Goal: Transaction & Acquisition: Obtain resource

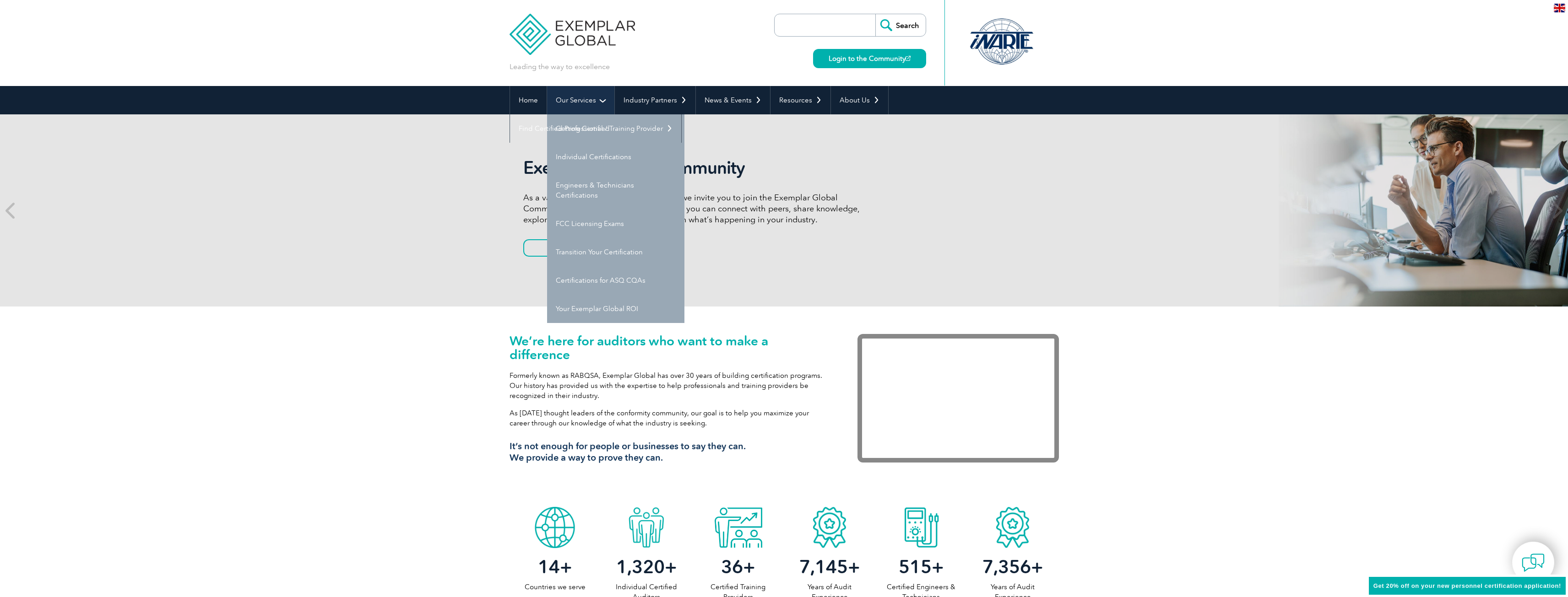
click at [591, 101] on link "Our Services" at bounding box center [581, 100] width 67 height 28
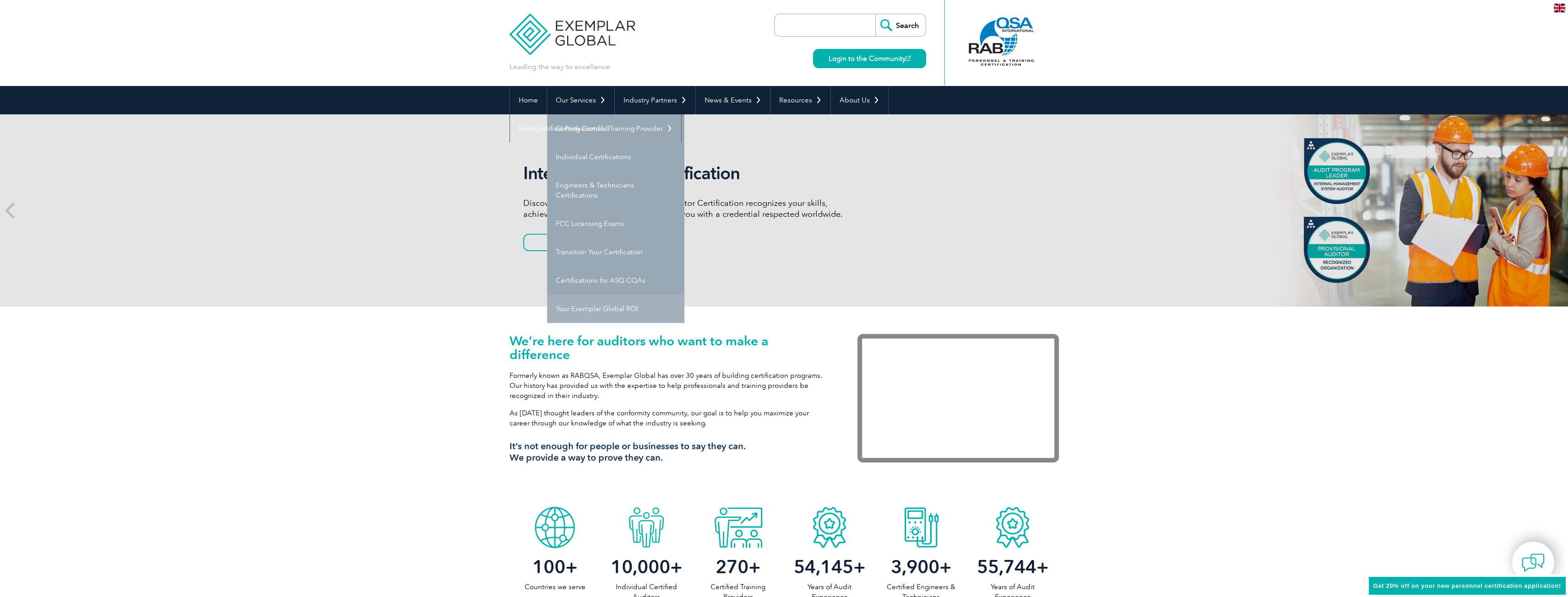
click at [604, 309] on link "Your Exemplar Global ROI" at bounding box center [616, 309] width 138 height 28
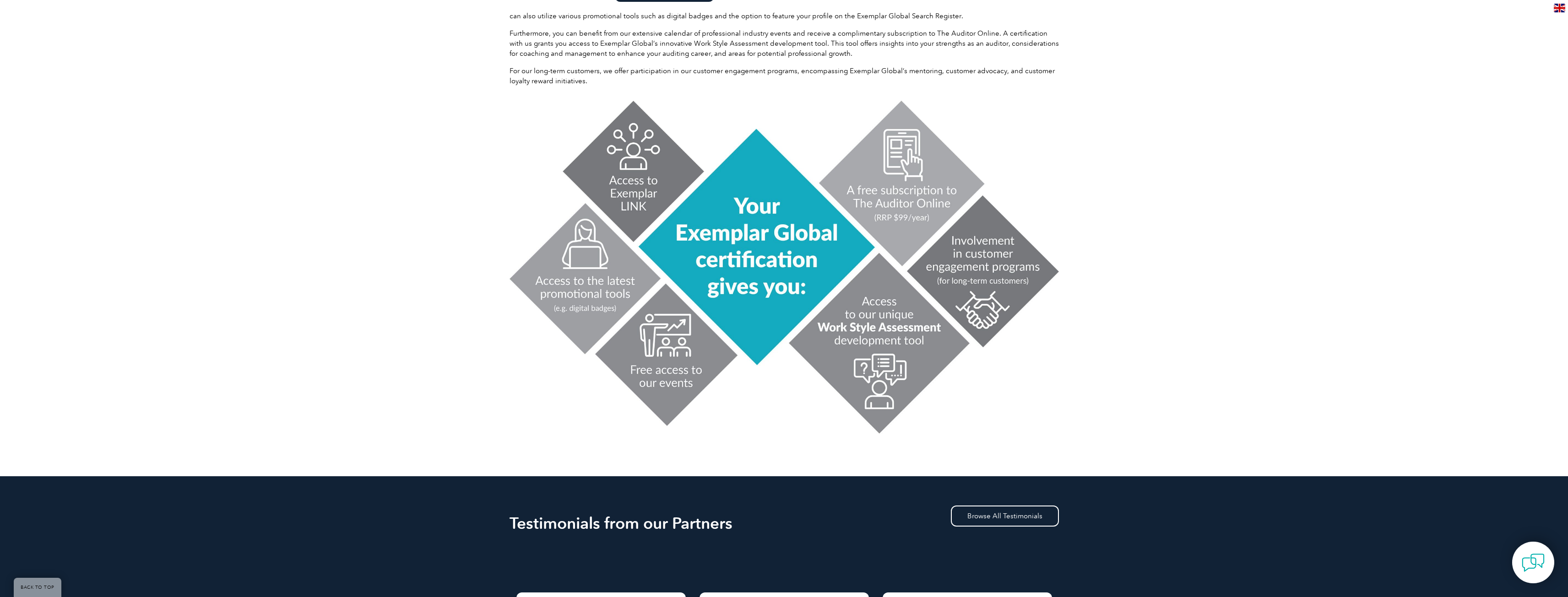
scroll to position [92, 0]
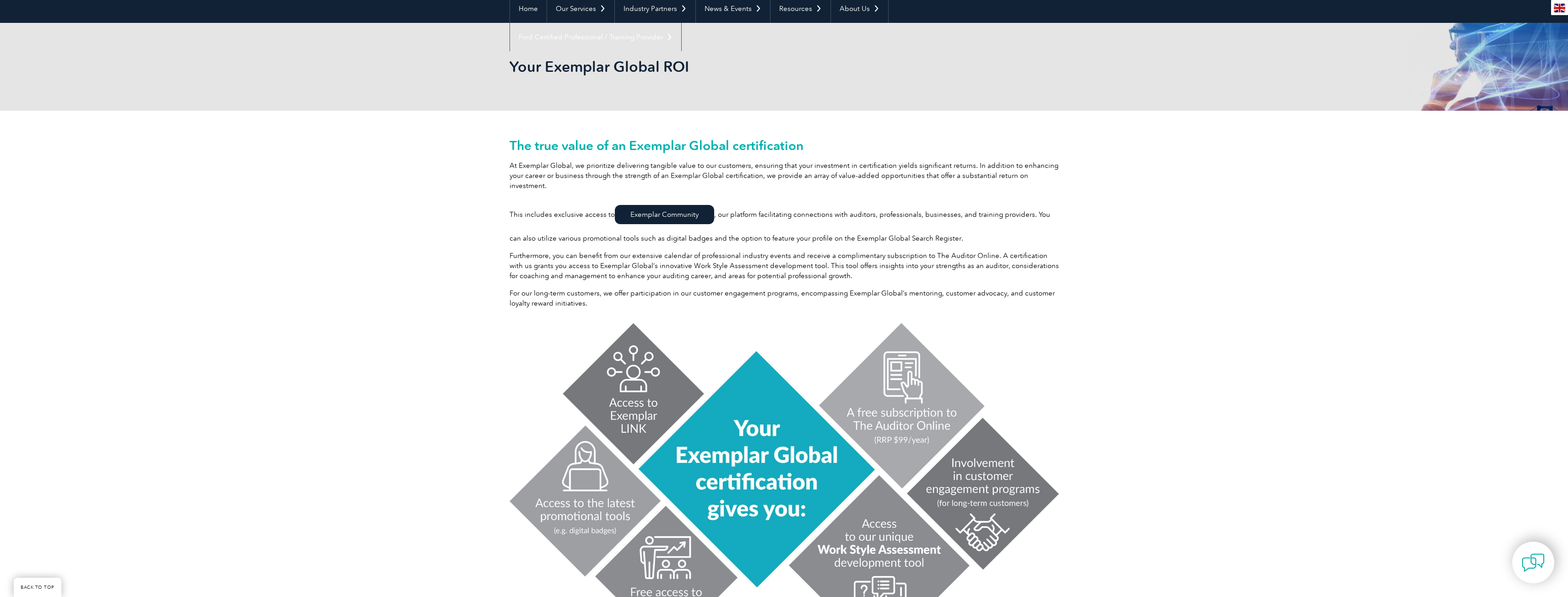
click at [642, 211] on link "Exemplar Community" at bounding box center [664, 214] width 99 height 19
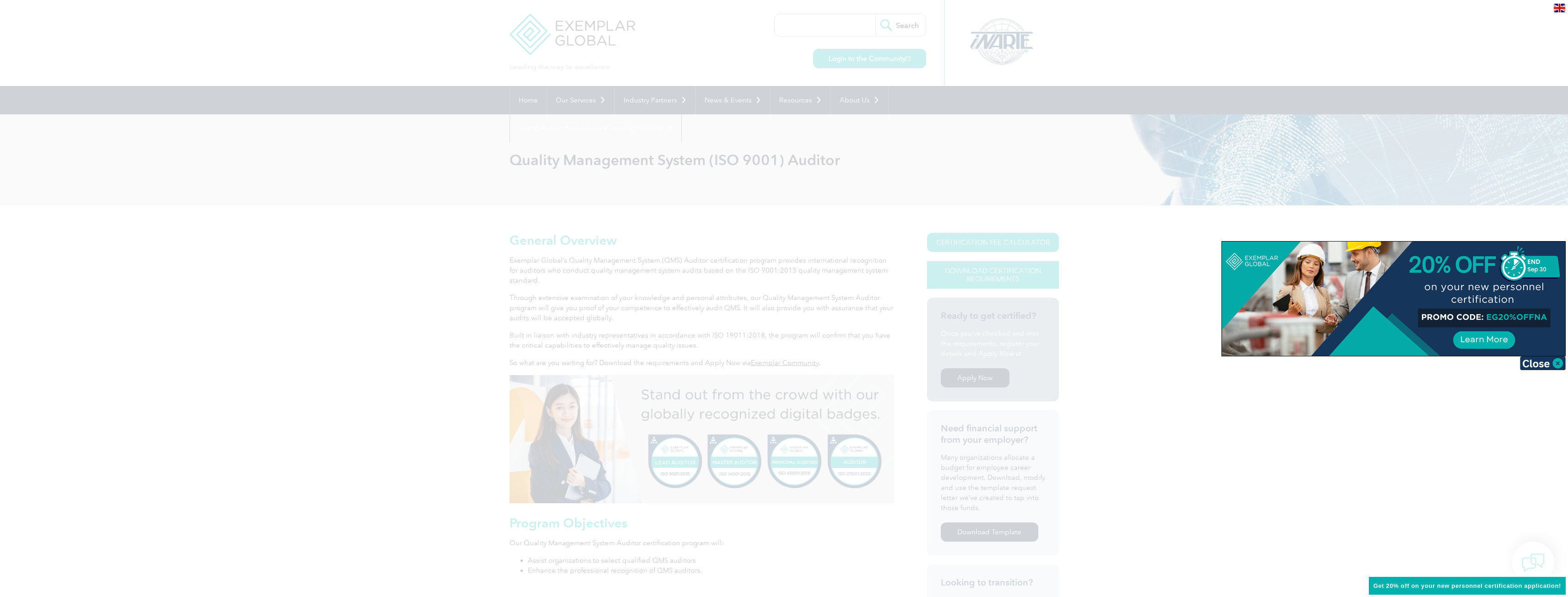
click at [996, 279] on div at bounding box center [784, 298] width 1568 height 597
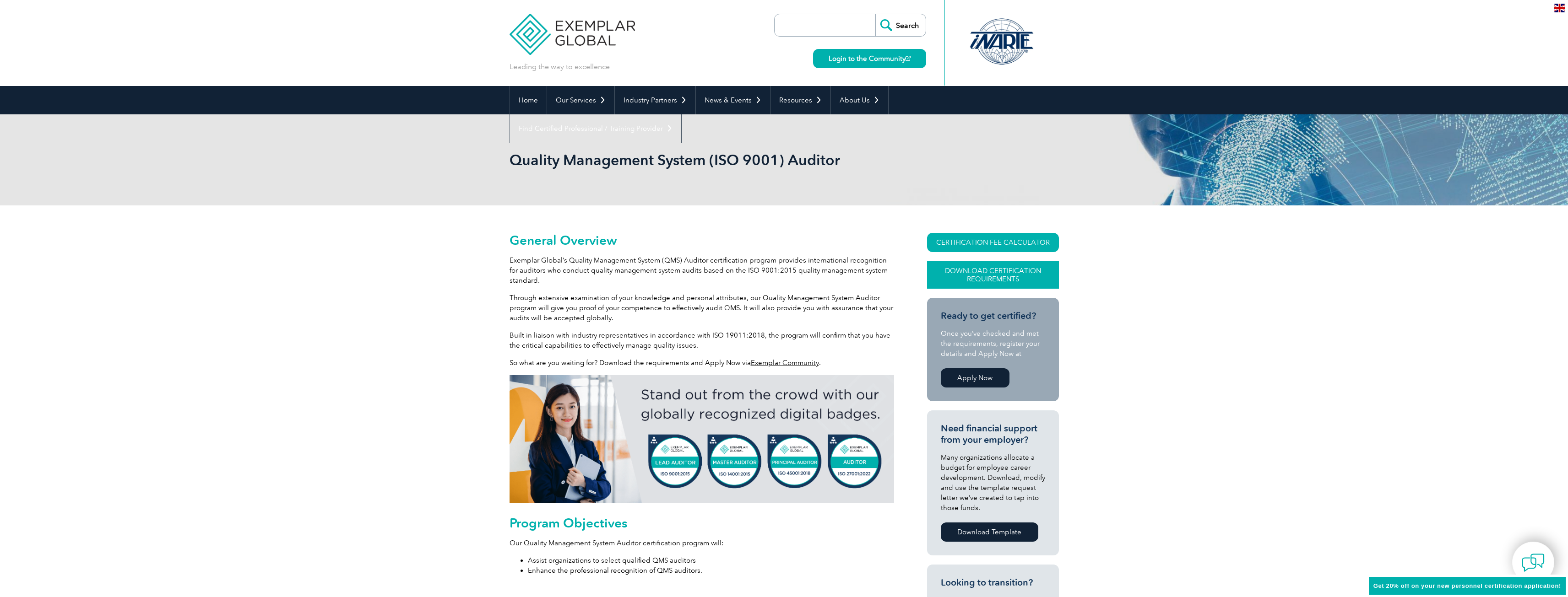
click at [1017, 284] on link "Download Certification Requirements" at bounding box center [993, 275] width 132 height 27
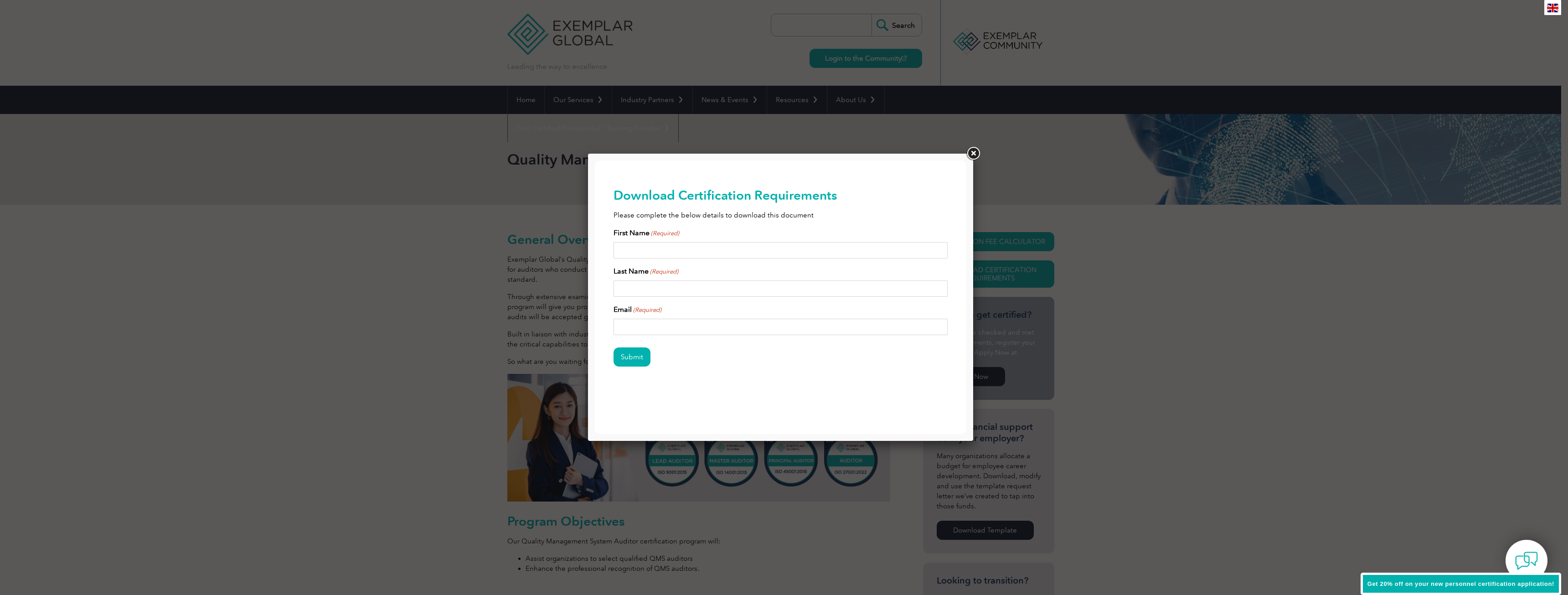
click at [639, 255] on input "First Name (Required)" at bounding box center [781, 250] width 335 height 16
click at [808, 377] on div "Submit" at bounding box center [781, 357] width 335 height 40
click at [653, 256] on input "First Name (Required)" at bounding box center [781, 250] width 335 height 16
click at [841, 344] on div "Submit" at bounding box center [781, 357] width 335 height 40
click at [681, 248] on input "First Name (Required)" at bounding box center [781, 250] width 335 height 16
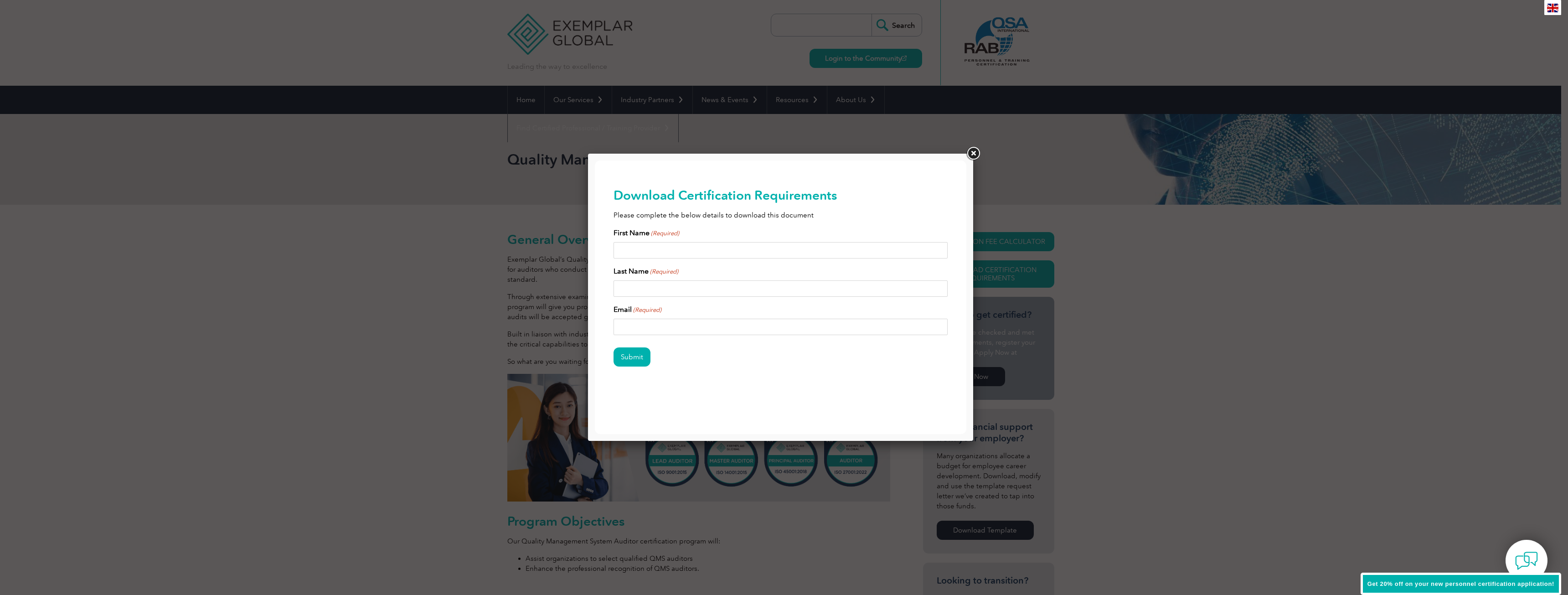
click at [852, 362] on div "Submit" at bounding box center [781, 357] width 335 height 40
click at [741, 333] on input "Email (Required)" at bounding box center [781, 326] width 335 height 16
click at [632, 252] on input "First Name (Required)" at bounding box center [781, 250] width 335 height 16
click at [649, 255] on input "First Name (Required)" at bounding box center [781, 250] width 335 height 16
type input "Mohammad"
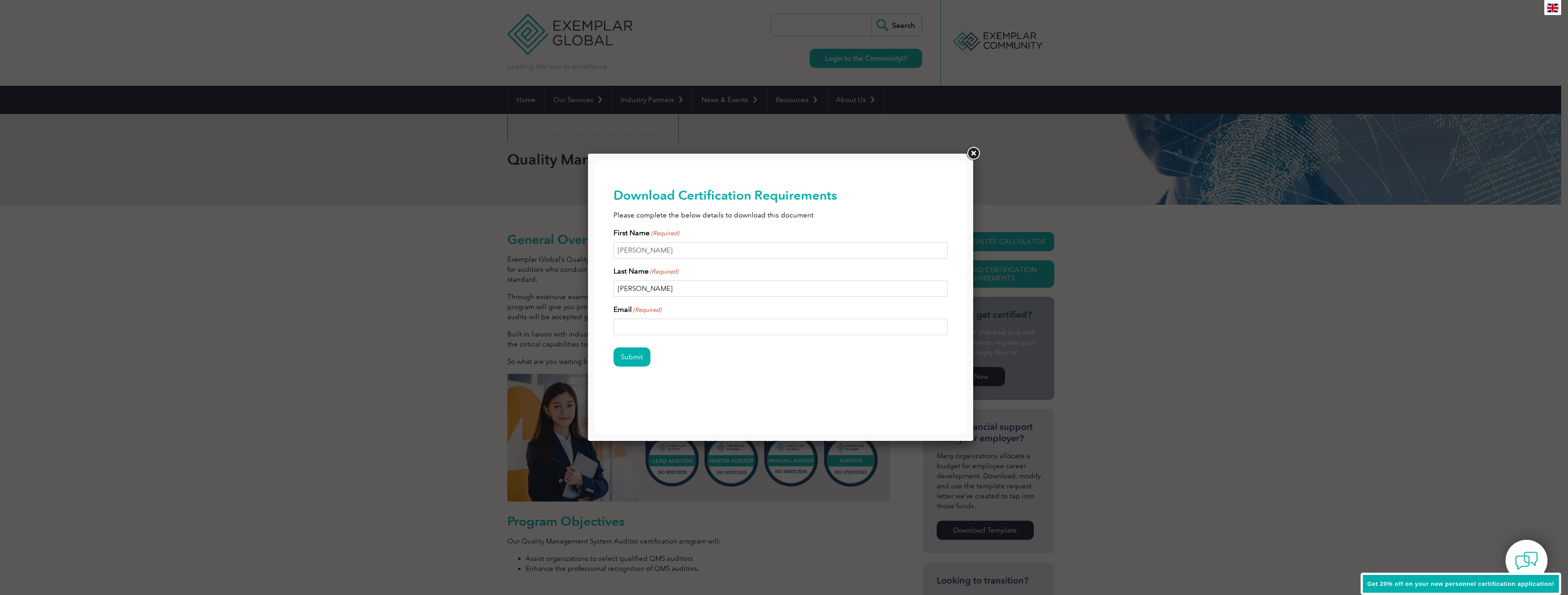
type input "Ghannam"
click at [651, 331] on input "Email (Required)" at bounding box center [781, 326] width 335 height 16
paste input "mohammad@atlasconsultinggrp.com"
type input "mohammad@atlasconsultinggrp.com"
click at [631, 360] on input "Submit" at bounding box center [632, 357] width 37 height 19
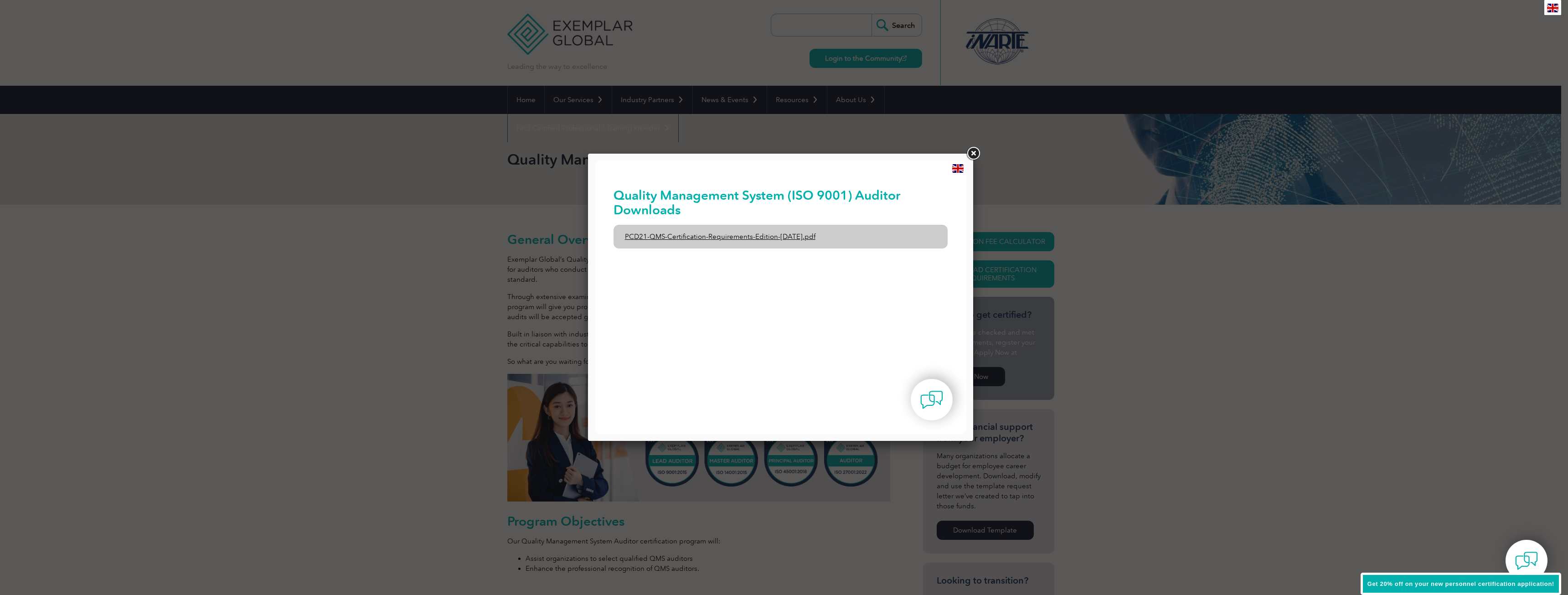
click at [771, 239] on link "PCD21-QMS-Certification-Requirements-Edition-2-April-2022.pdf" at bounding box center [781, 236] width 335 height 24
click at [708, 232] on link "PCD21-QMS-Certification-Requirements-Edition-2-April-2022.pdf" at bounding box center [781, 236] width 335 height 24
click at [670, 241] on link "PCD21-QMS-Certification-Requirements-Edition-2-April-2022.pdf" at bounding box center [781, 236] width 335 height 24
click at [976, 153] on link at bounding box center [973, 153] width 16 height 16
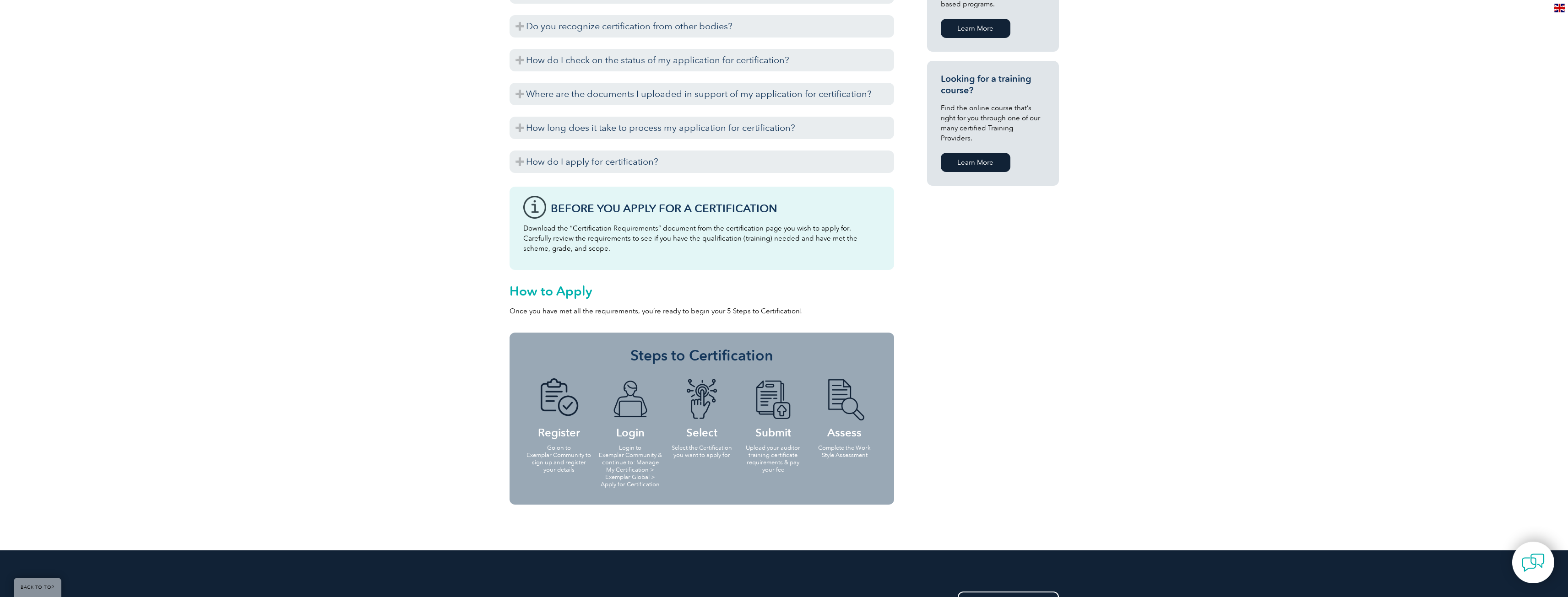
scroll to position [734, 0]
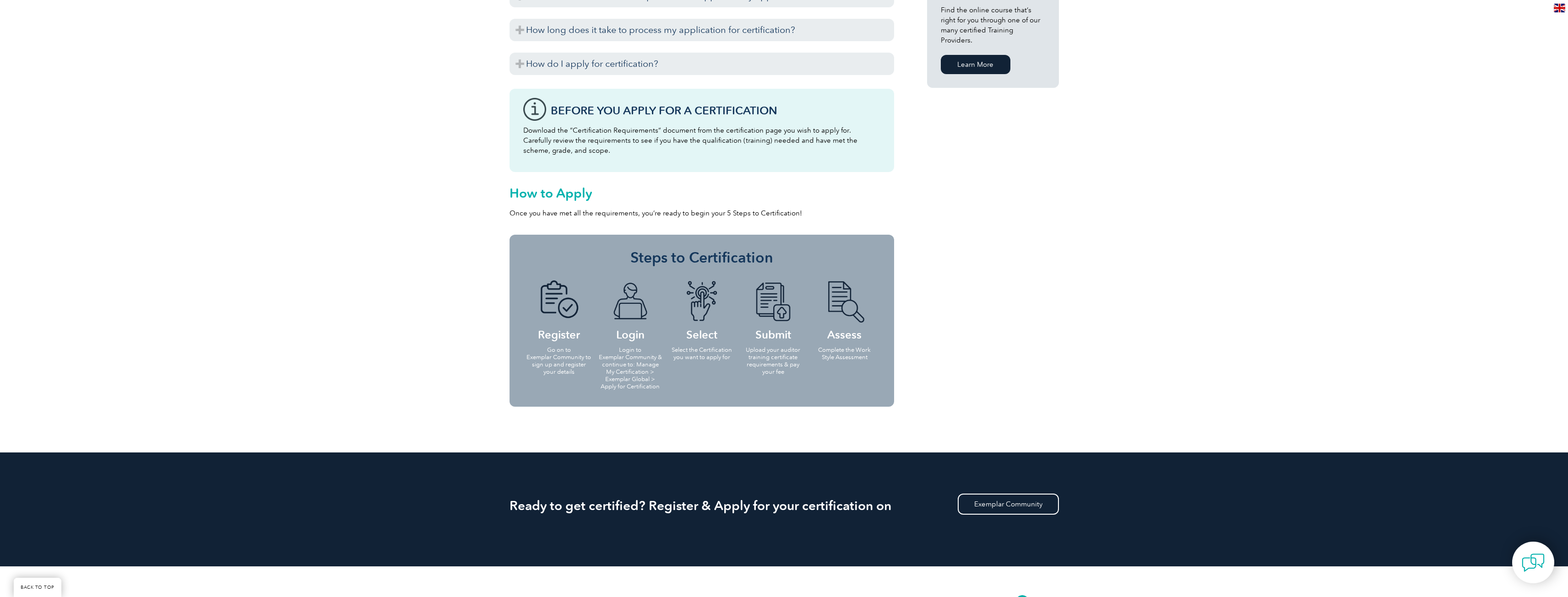
click at [723, 361] on li "Select Select the Certification you want to apply for" at bounding box center [702, 320] width 72 height 97
click at [749, 349] on p "Upload your auditor training certificate requirements & pay your fee" at bounding box center [773, 361] width 66 height 29
click at [754, 373] on p "Upload your auditor training certificate requirements & pay your fee" at bounding box center [773, 361] width 66 height 29
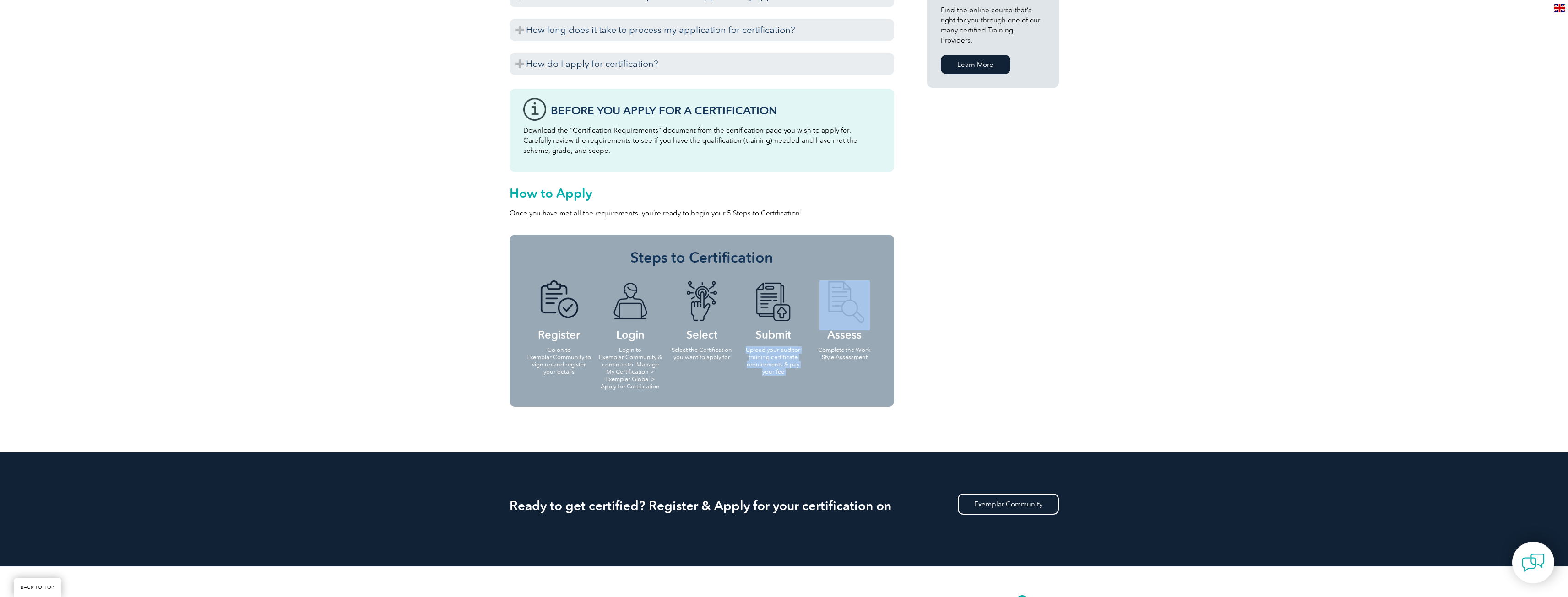
click at [754, 372] on p "Upload your auditor training certificate requirements & pay your fee" at bounding box center [773, 361] width 66 height 29
click at [825, 359] on p "Complete the Work Style Assessment" at bounding box center [845, 354] width 66 height 15
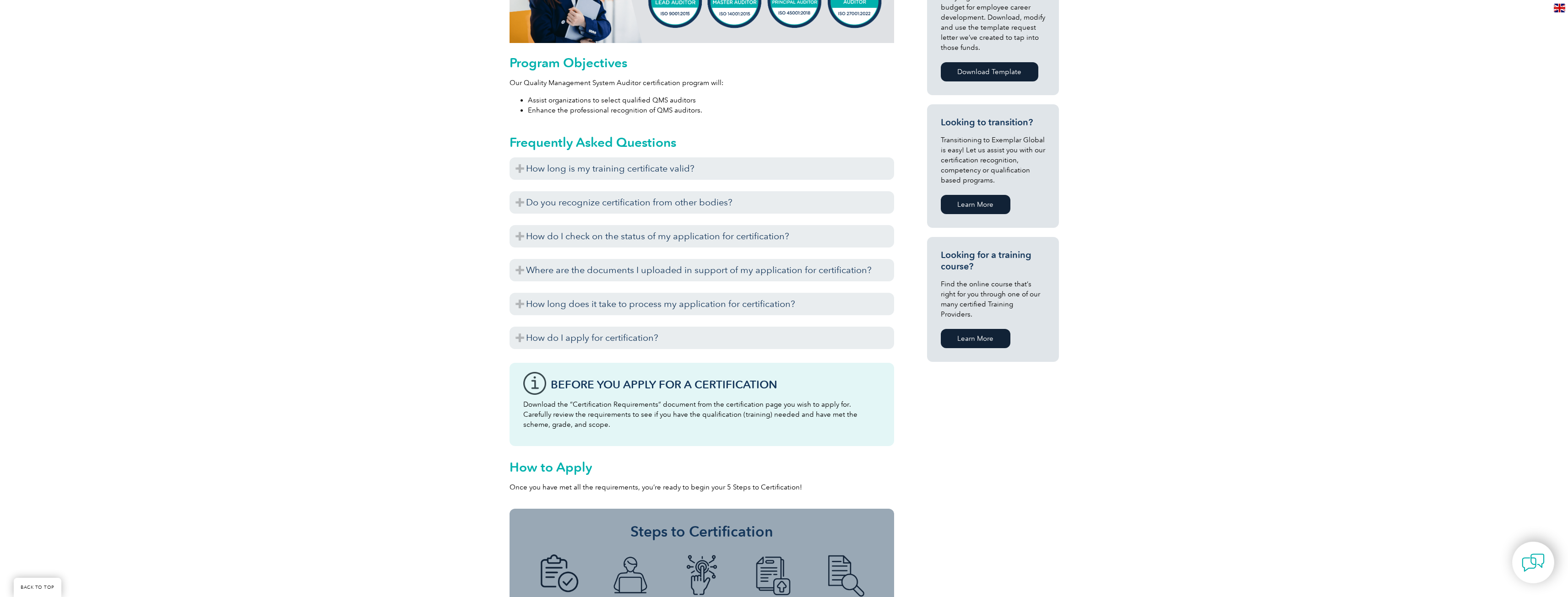
scroll to position [460, 0]
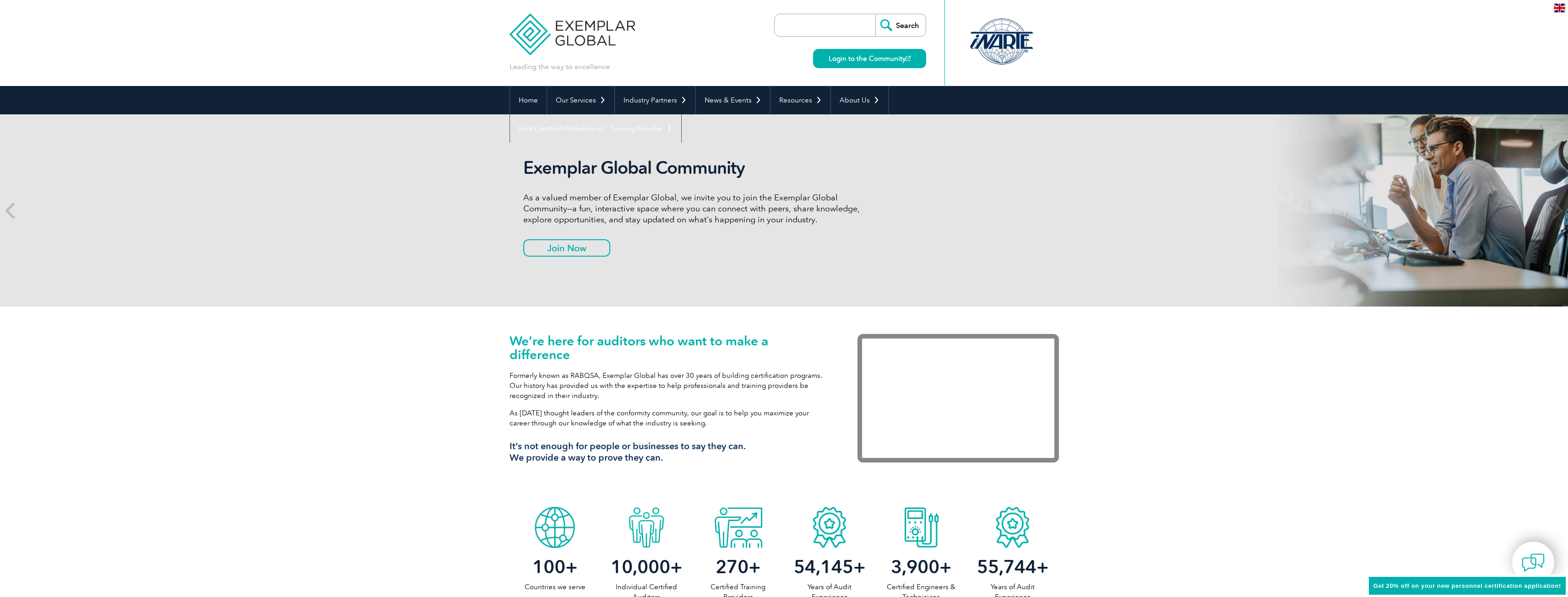
click at [603, 251] on div "Exemplar Global Community As a valued member of Exemplar Global, we invite you …" at bounding box center [695, 211] width 344 height 106
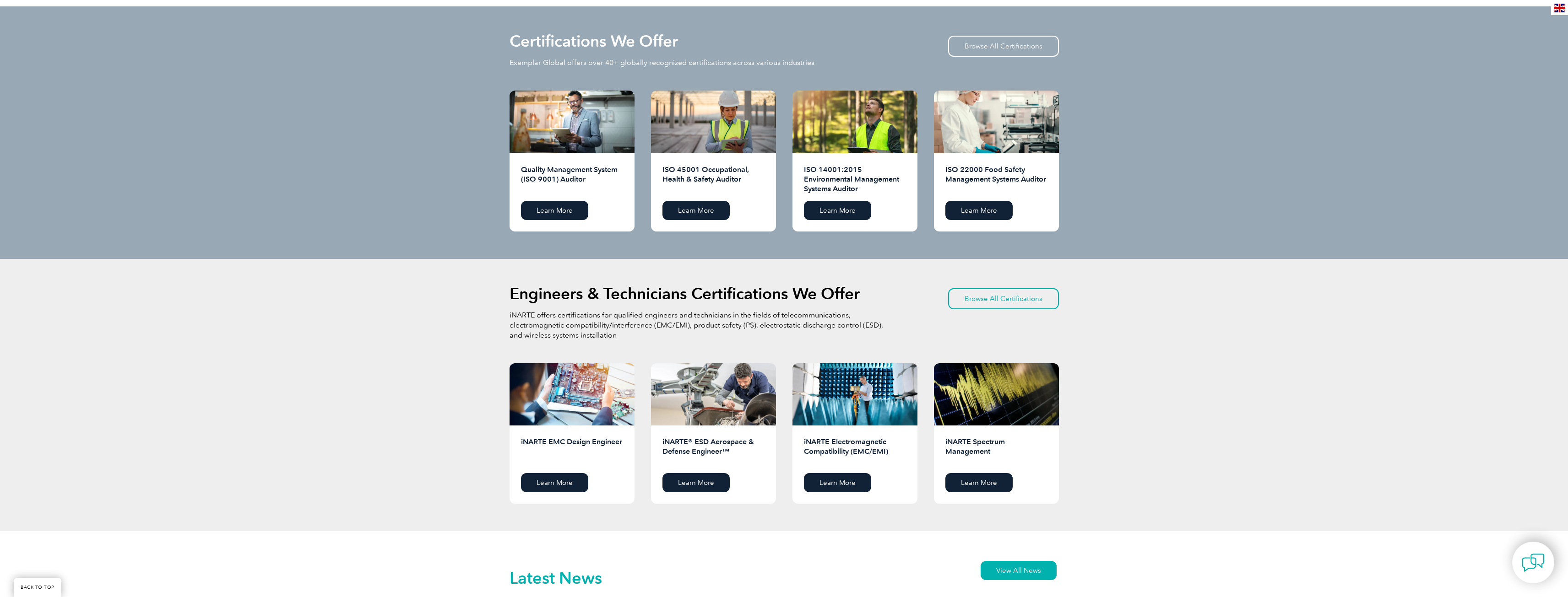
scroll to position [870, 0]
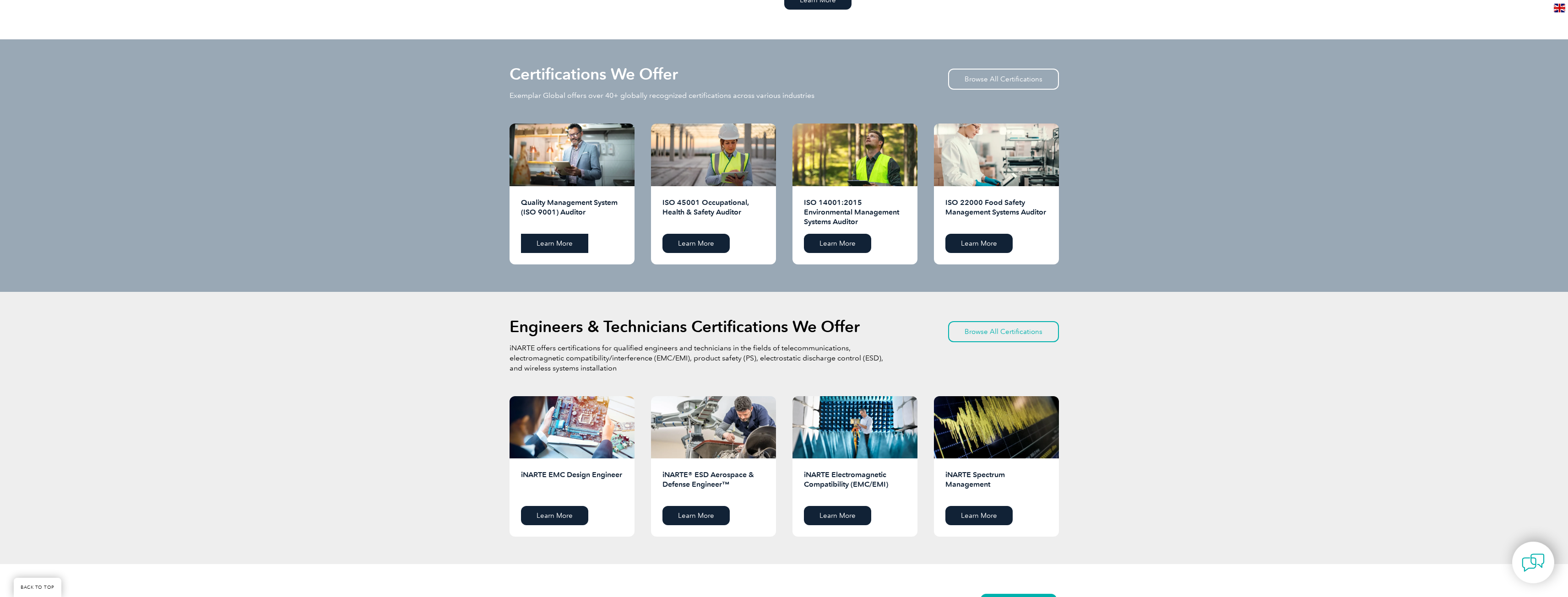
click at [565, 251] on link "Learn More" at bounding box center [554, 243] width 67 height 19
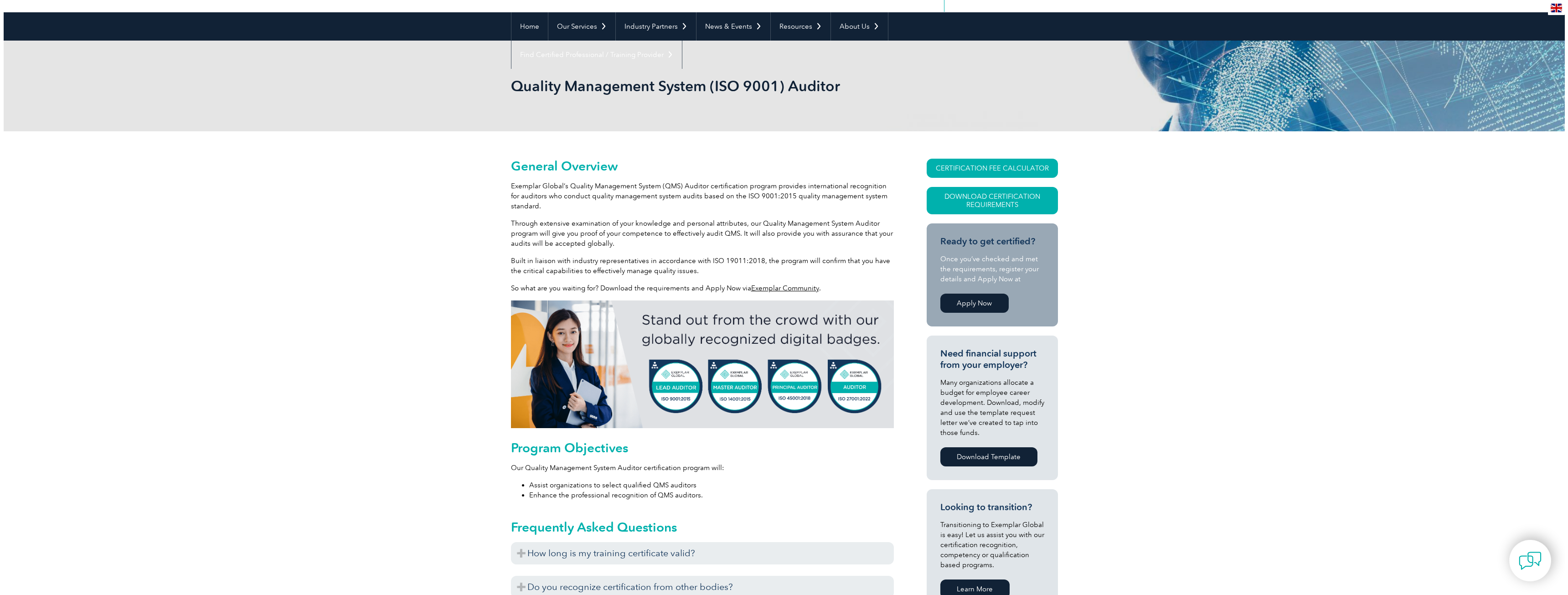
scroll to position [91, 0]
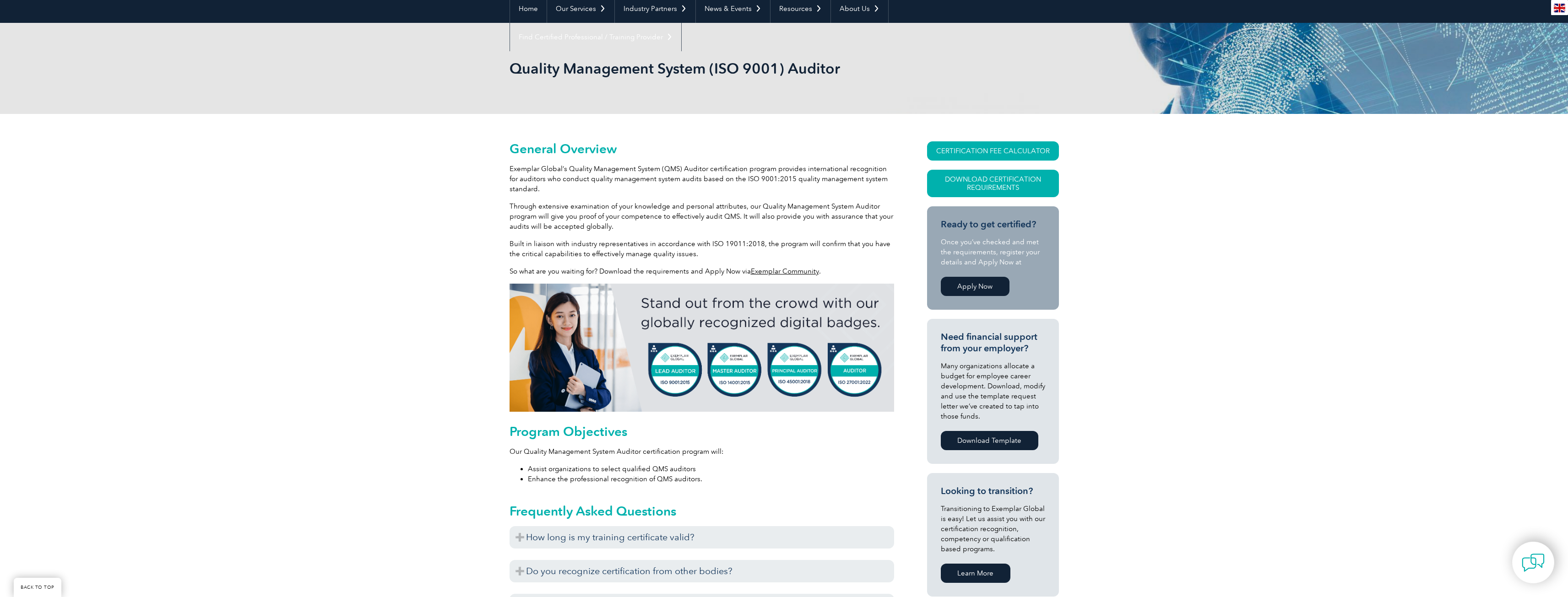
click at [971, 287] on link "Apply Now" at bounding box center [975, 286] width 68 height 19
click at [965, 254] on p "Once you’ve checked and met the requirements, register your details and Apply N…" at bounding box center [993, 252] width 105 height 30
click at [964, 254] on p "Once you’ve checked and met the requirements, register your details and Apply N…" at bounding box center [993, 252] width 105 height 30
click at [978, 260] on p "Once you’ve checked and met the requirements, register your details and Apply N…" at bounding box center [993, 252] width 105 height 30
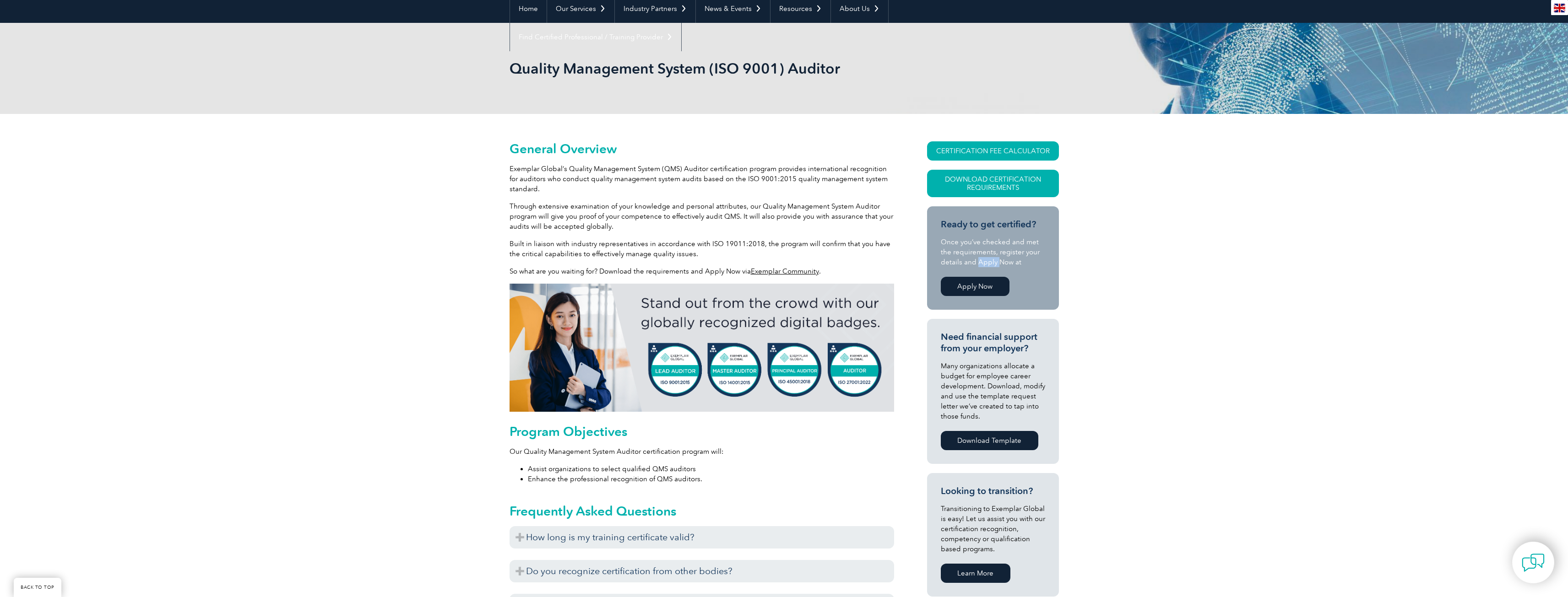
click at [978, 260] on p "Once you’ve checked and met the requirements, register your details and Apply N…" at bounding box center [993, 252] width 105 height 30
click at [1023, 260] on p "Once you’ve checked and met the requirements, register your details and Apply N…" at bounding box center [993, 252] width 105 height 30
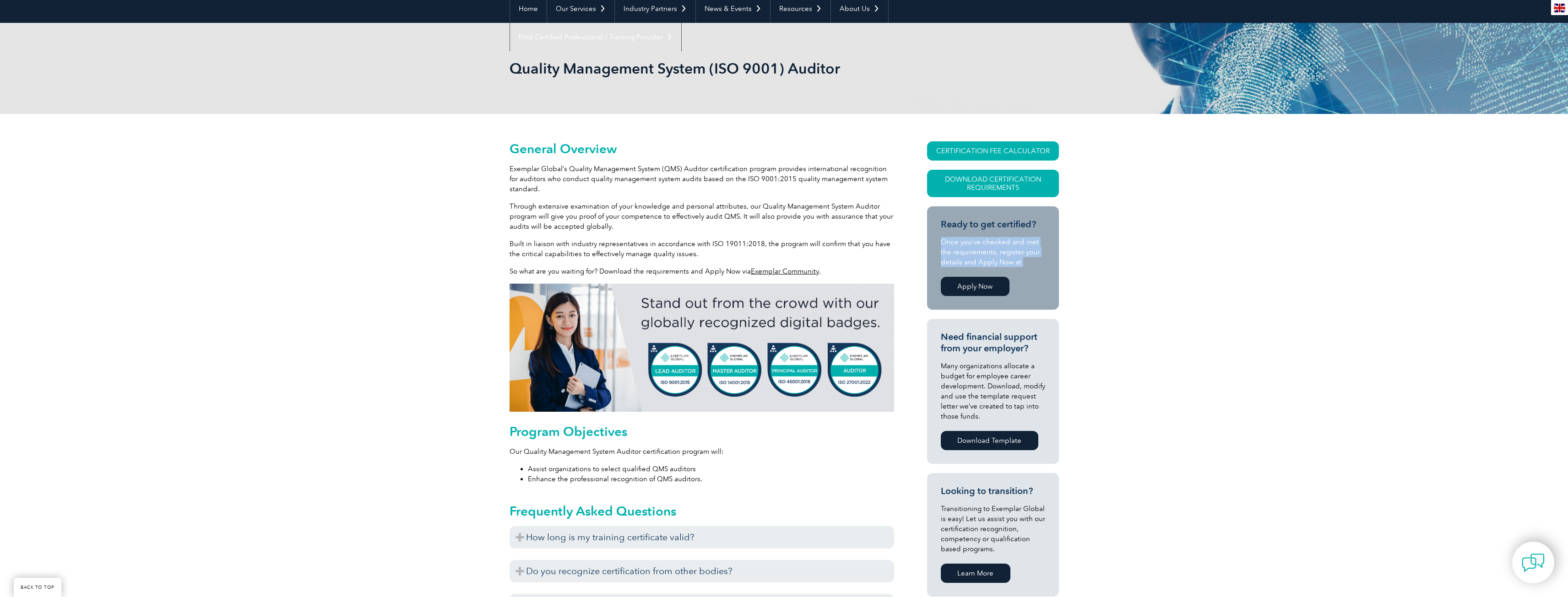
click at [1023, 260] on p "Once you’ve checked and met the requirements, register your details and Apply N…" at bounding box center [993, 252] width 105 height 30
click at [967, 287] on link "Apply Now" at bounding box center [975, 286] width 68 height 19
click at [984, 170] on link "Download Certification Requirements" at bounding box center [993, 183] width 132 height 27
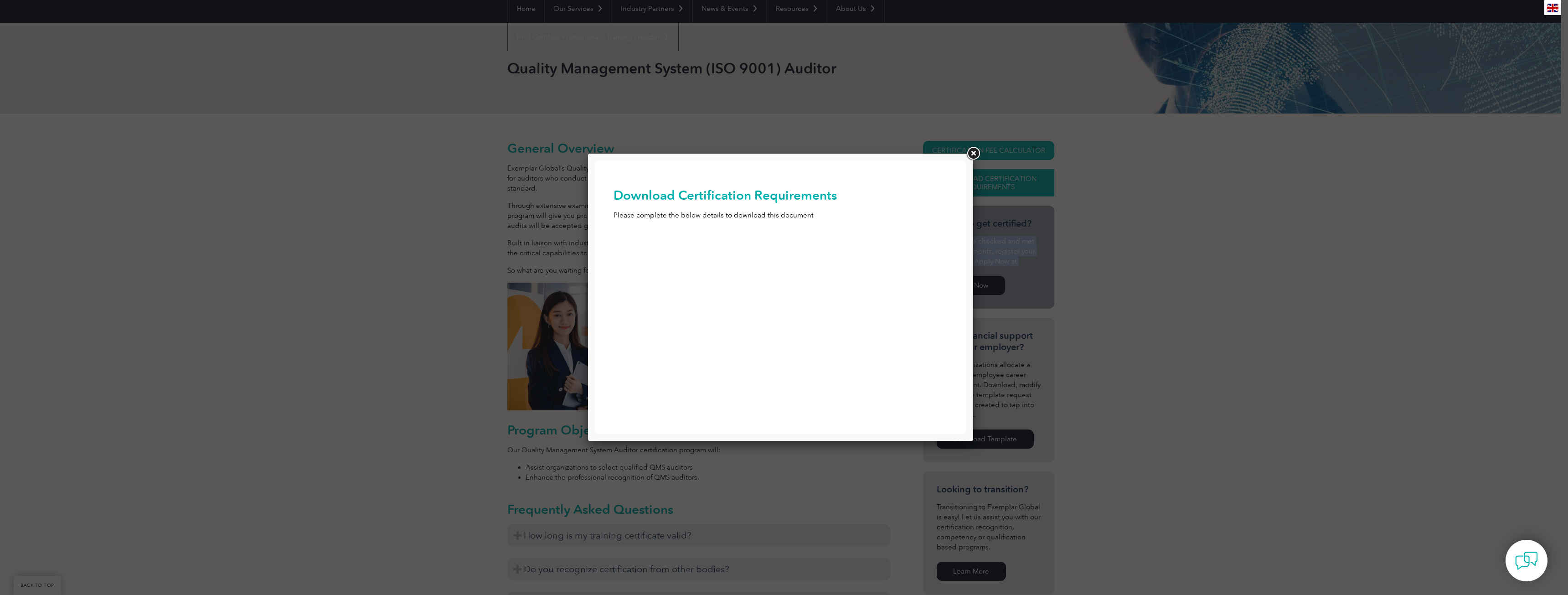
scroll to position [0, 0]
click at [976, 152] on link at bounding box center [973, 153] width 16 height 16
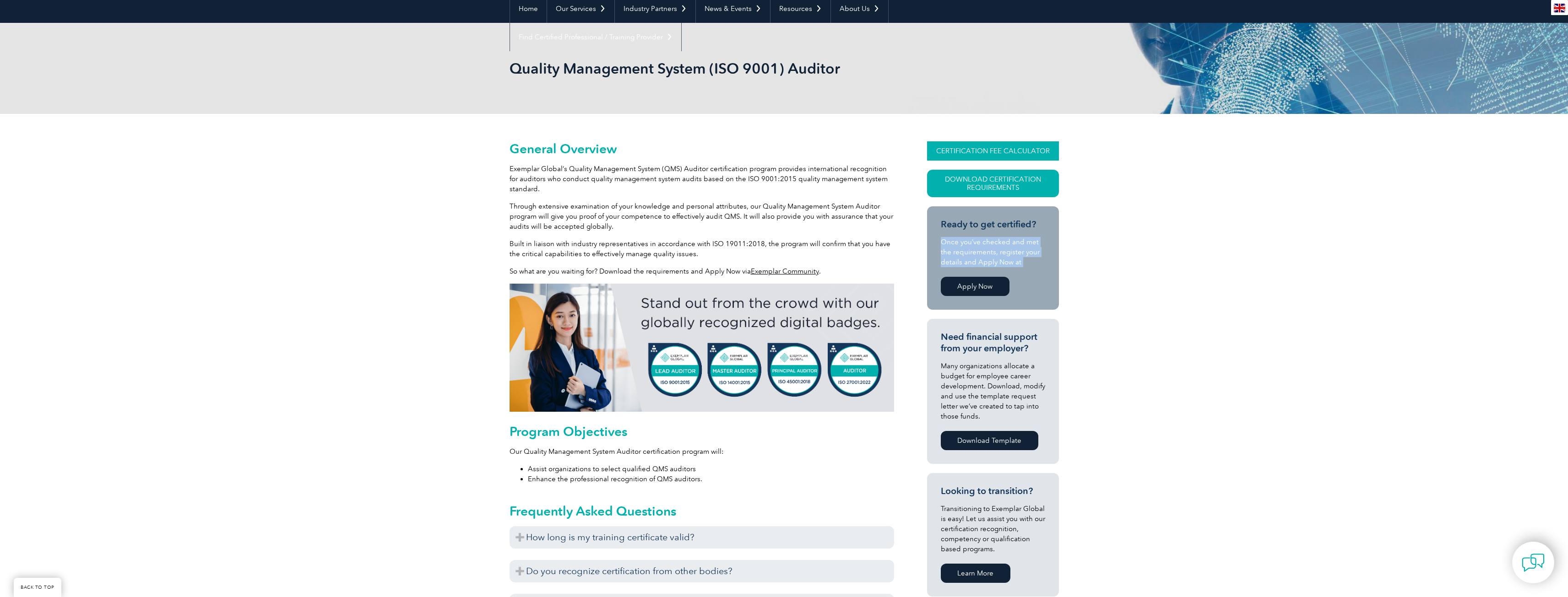
click at [985, 154] on link "CERTIFICATION FEE CALCULATOR" at bounding box center [993, 150] width 132 height 19
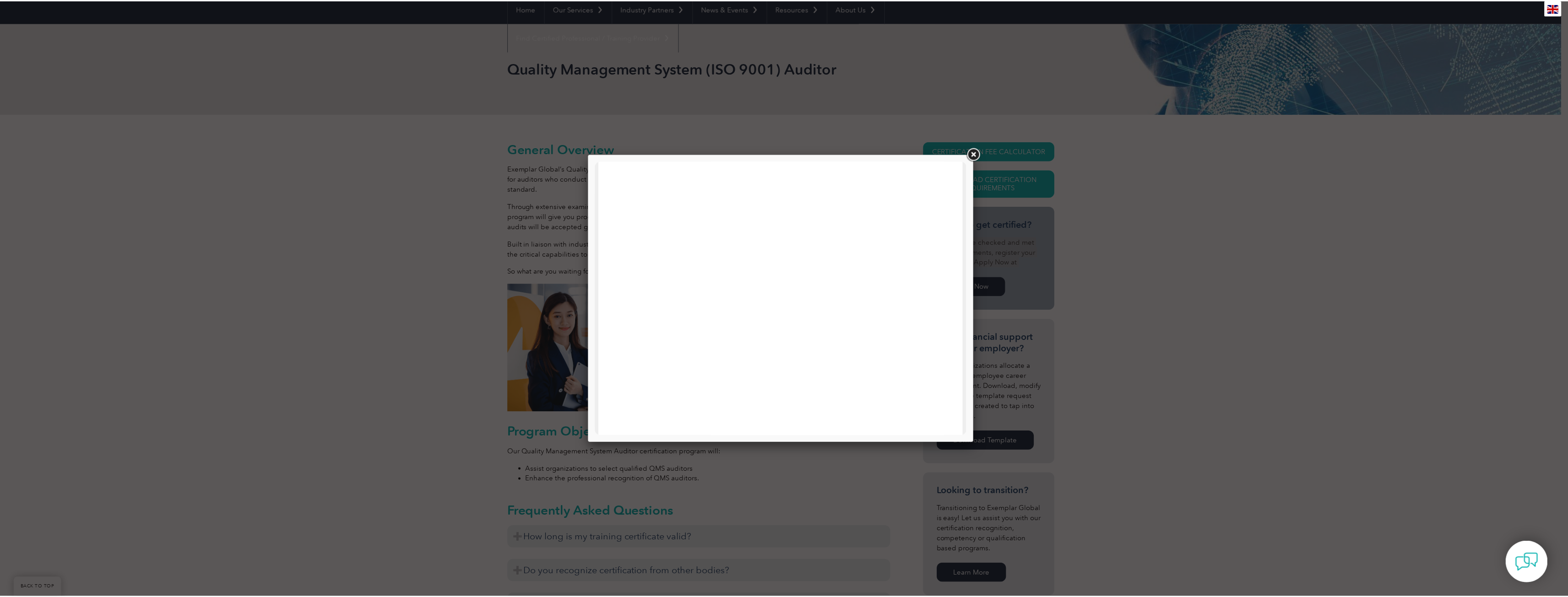
scroll to position [436, 0]
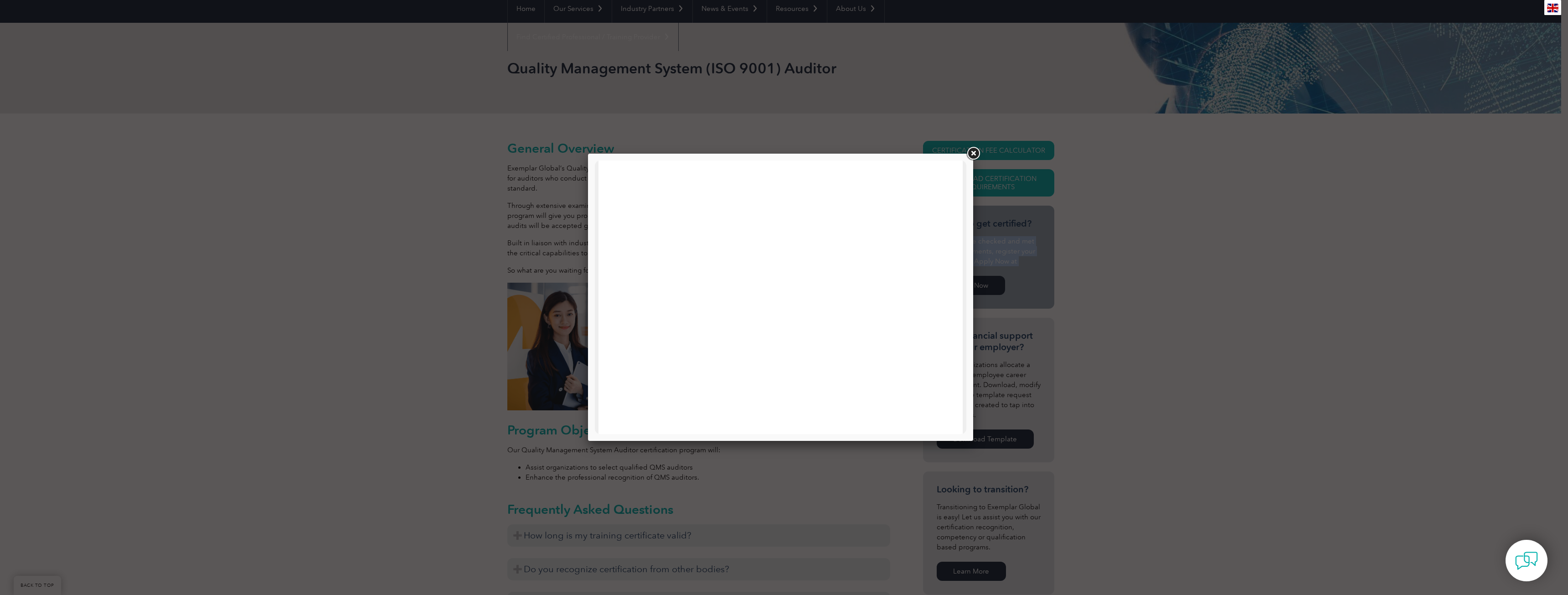
click at [976, 152] on link at bounding box center [973, 153] width 16 height 16
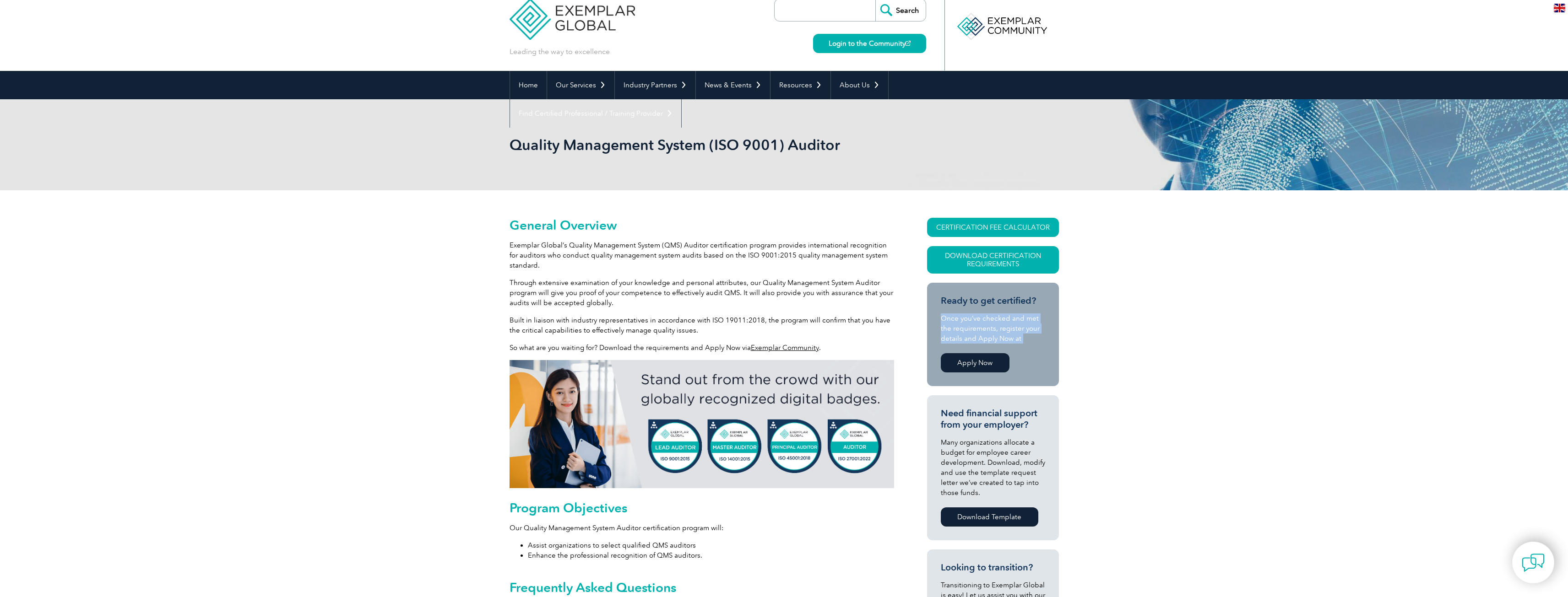
scroll to position [0, 0]
